Goal: Information Seeking & Learning: Learn about a topic

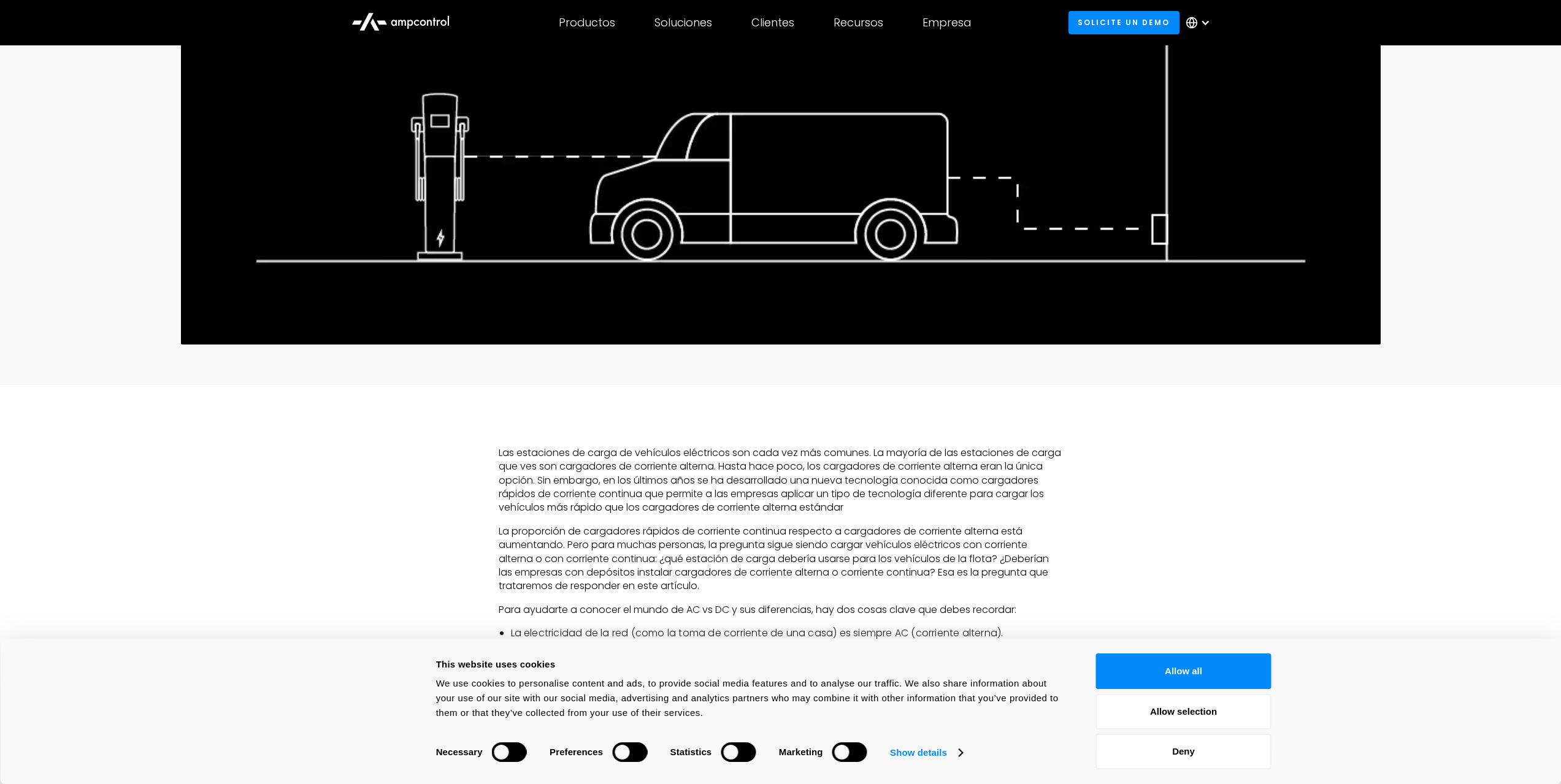
scroll to position [859, 0]
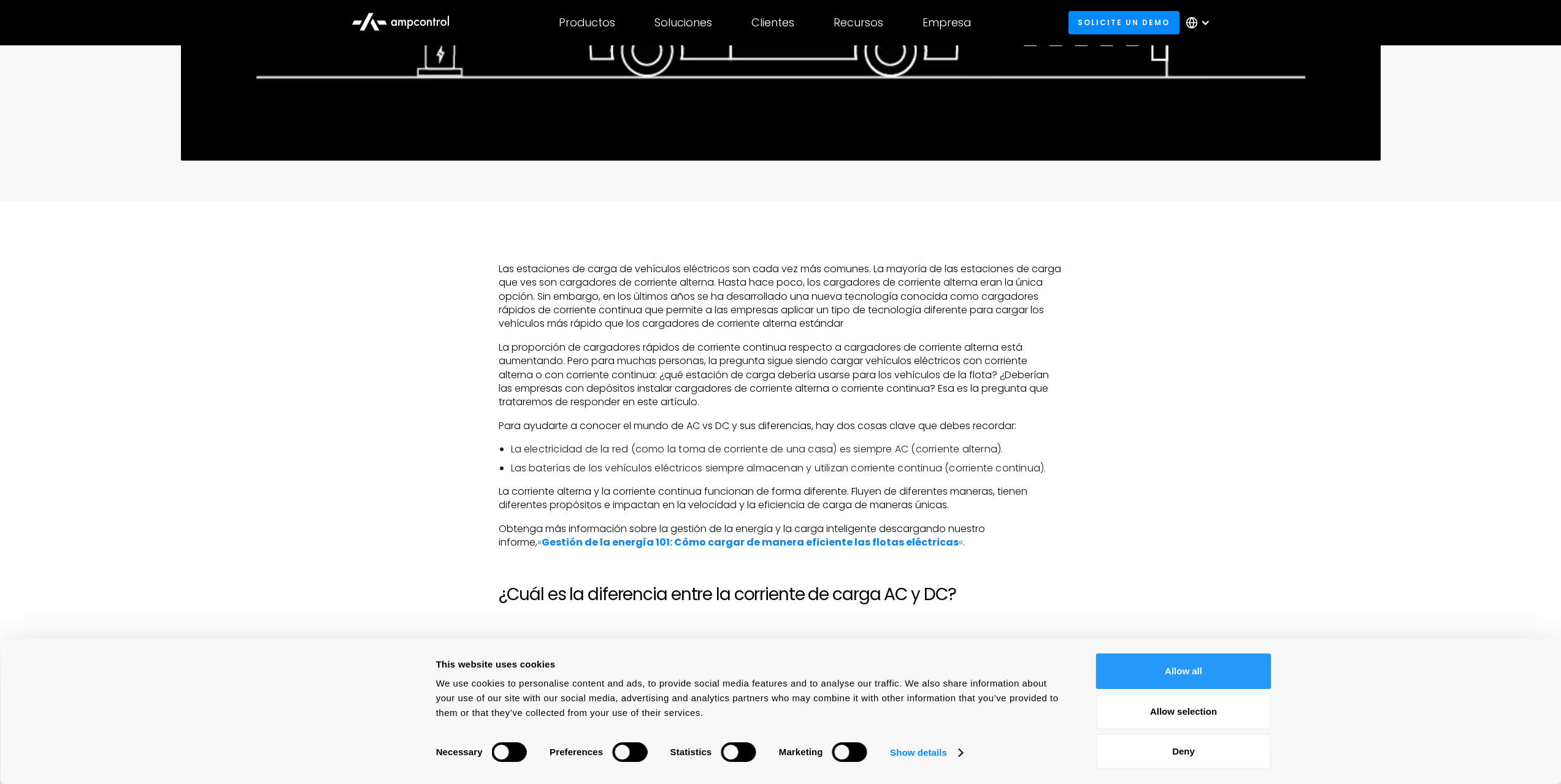
click at [1163, 673] on button "Allow all" at bounding box center [1184, 671] width 175 height 35
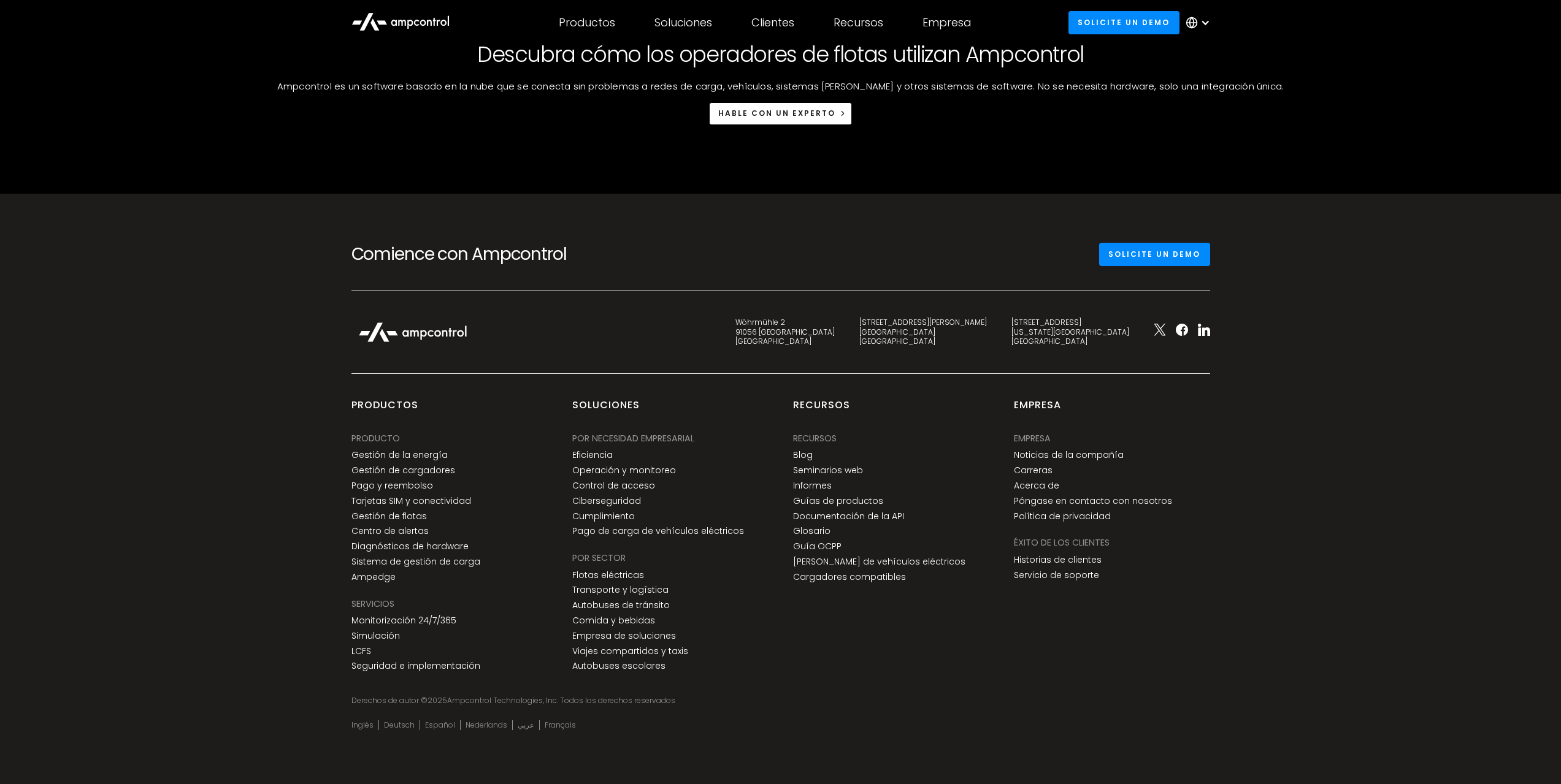
scroll to position [6439, 0]
